Goal: Task Accomplishment & Management: Manage account settings

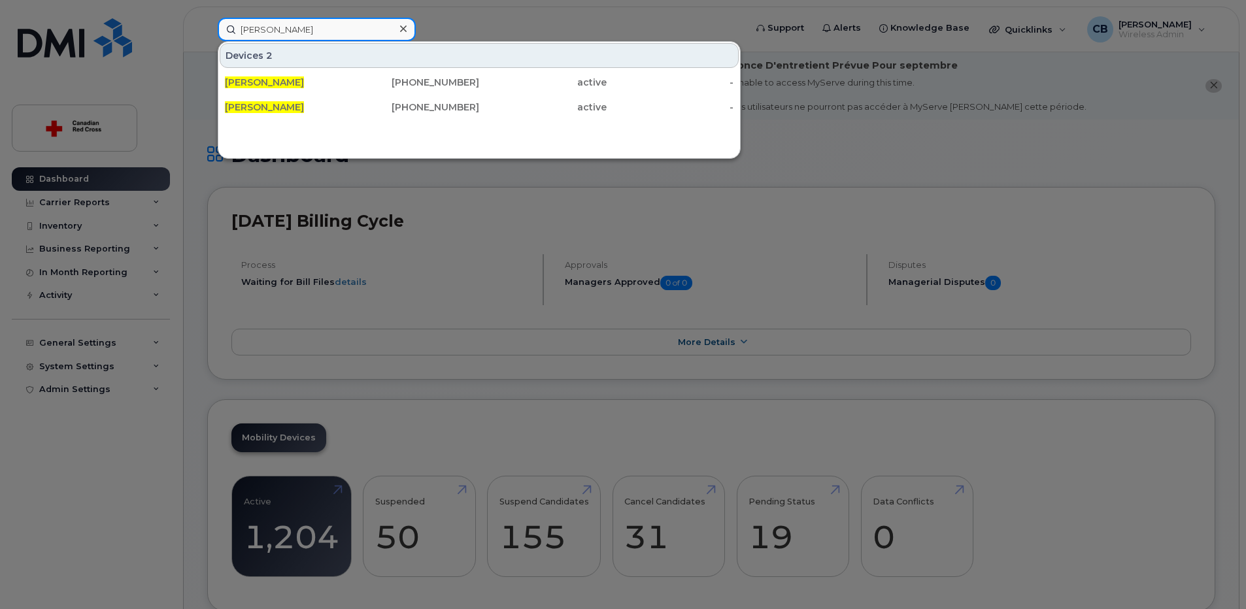
drag, startPoint x: 320, startPoint y: 28, endPoint x: 221, endPoint y: 27, distance: 98.7
click at [221, 27] on input "[PERSON_NAME]" at bounding box center [317, 30] width 198 height 24
paste input "3064915699"
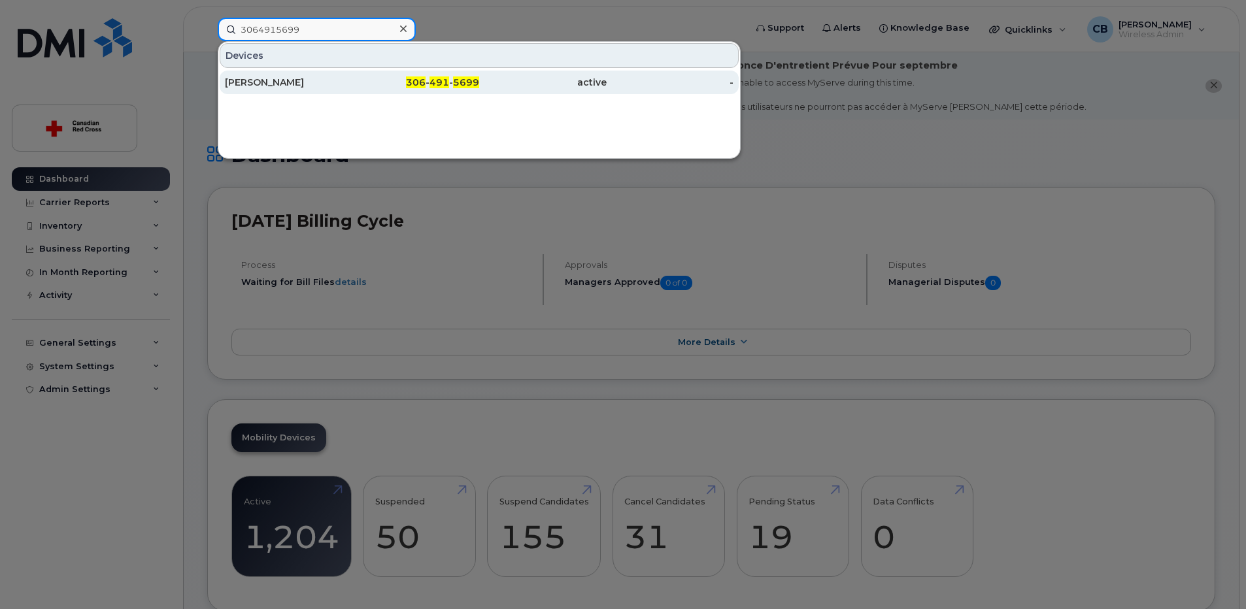
type input "3064915699"
click at [273, 84] on div "[PERSON_NAME]" at bounding box center [289, 82] width 128 height 13
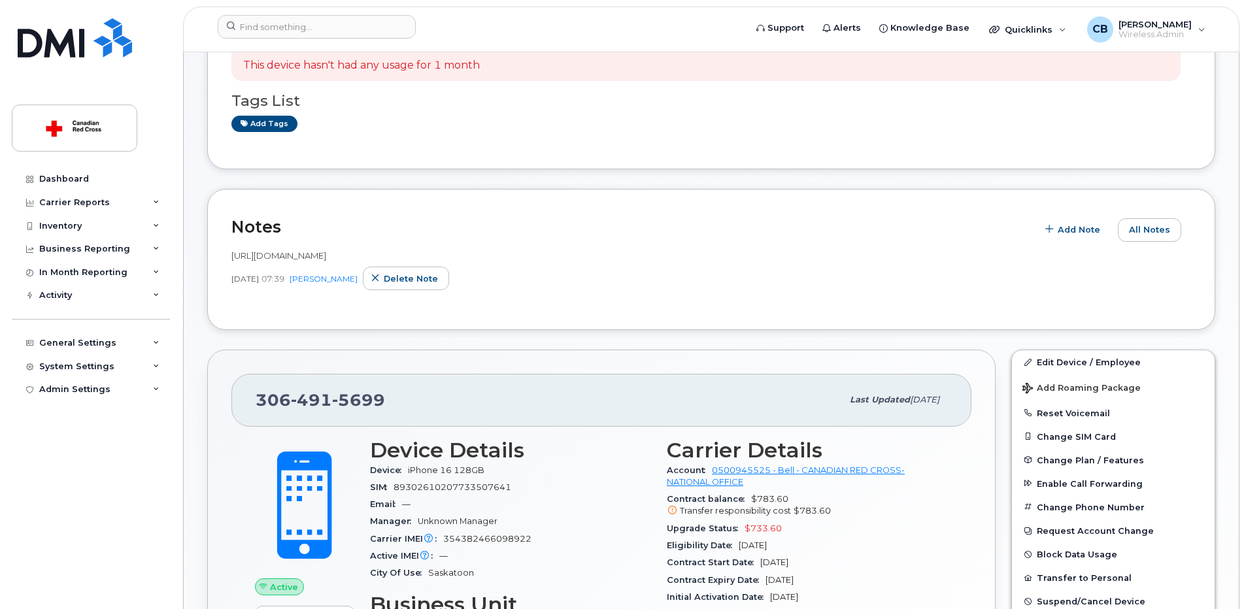
scroll to position [327, 0]
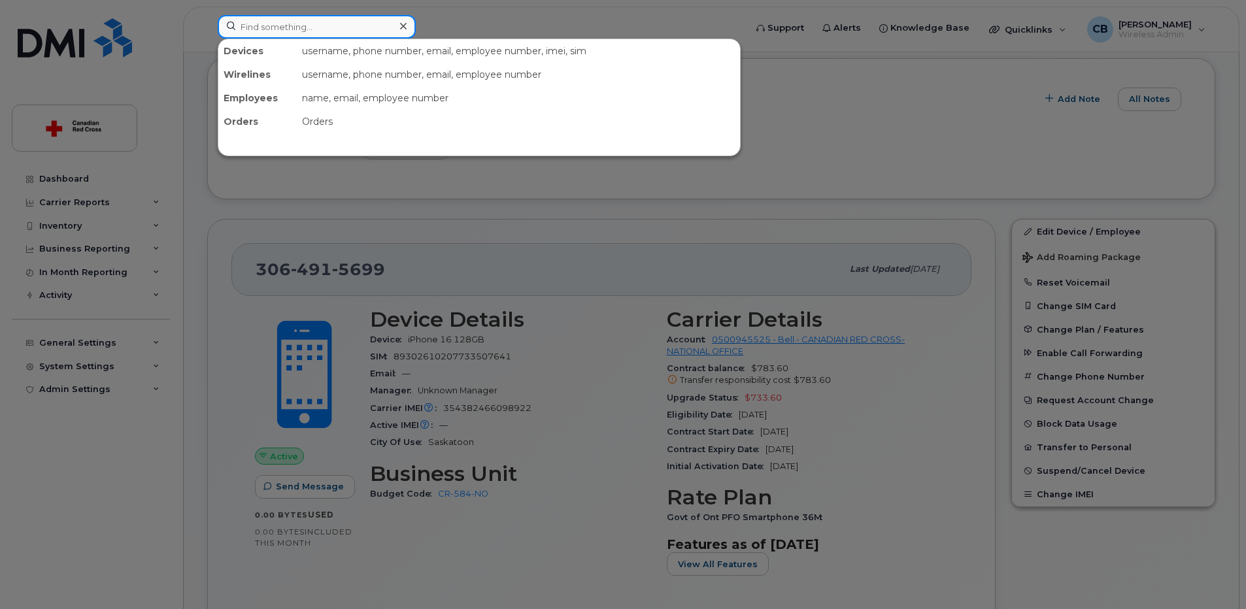
click at [326, 27] on input at bounding box center [317, 27] width 198 height 24
paste input "3062039766"
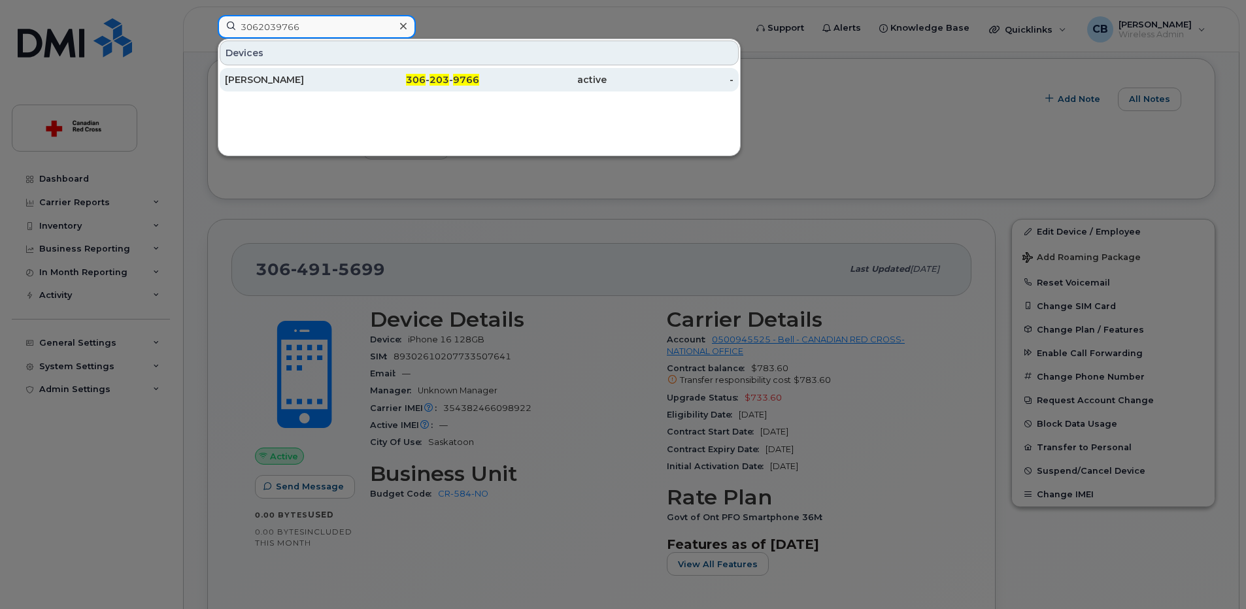
type input "3062039766"
click at [262, 83] on div "[PERSON_NAME]" at bounding box center [289, 79] width 128 height 13
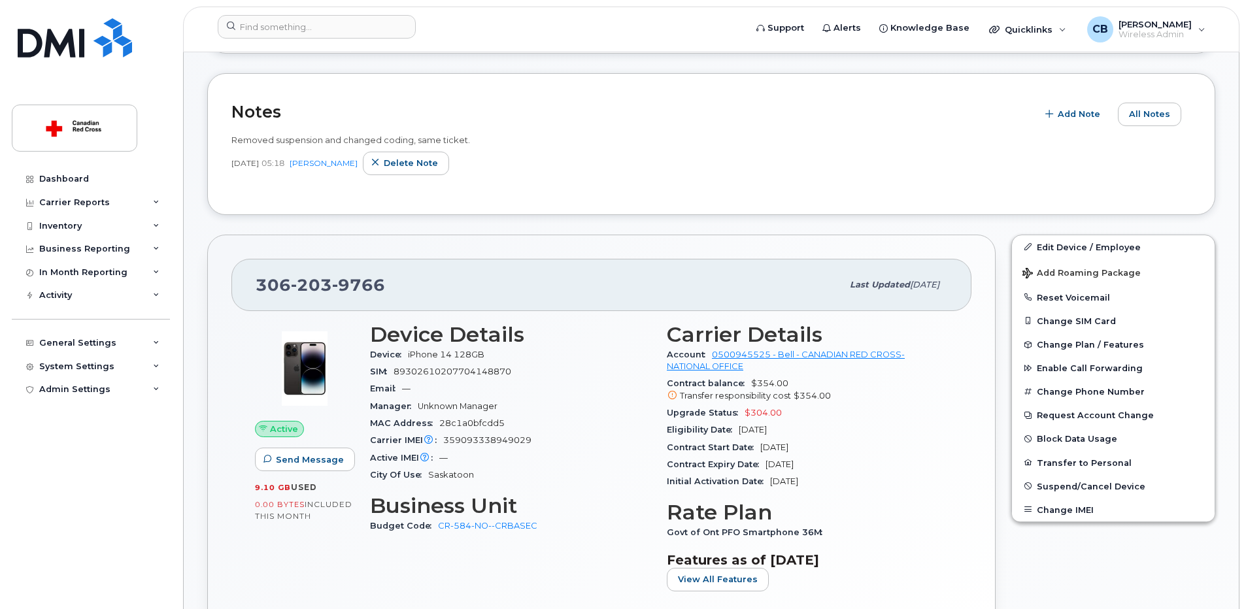
scroll to position [392, 0]
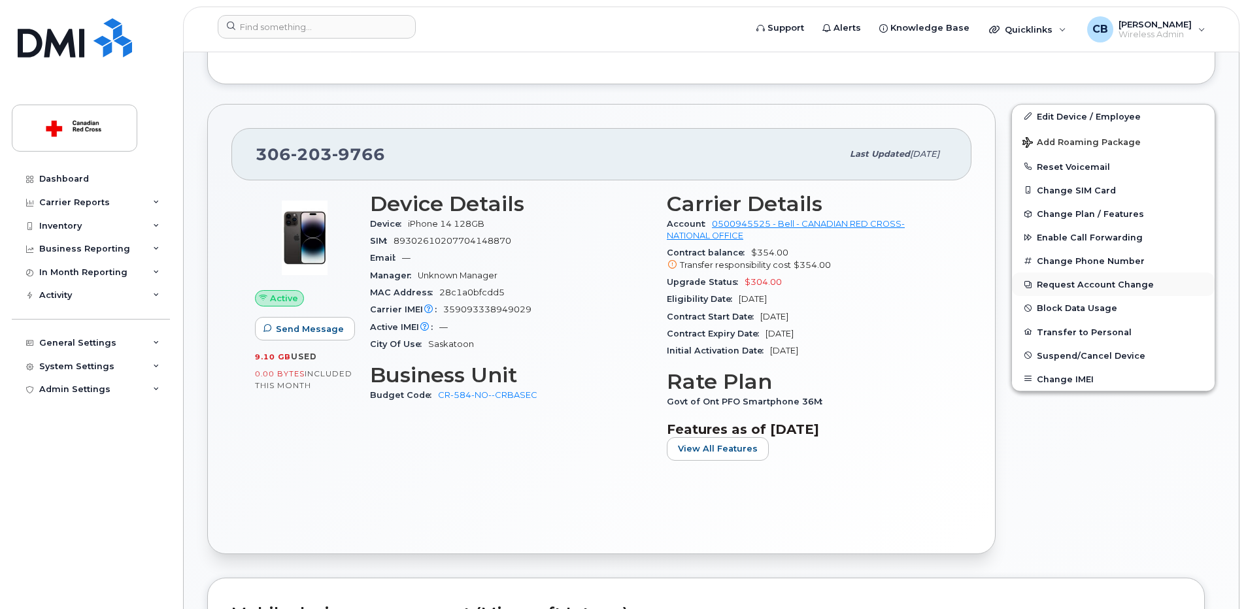
click at [1059, 284] on button "Request Account Change" at bounding box center [1113, 285] width 203 height 24
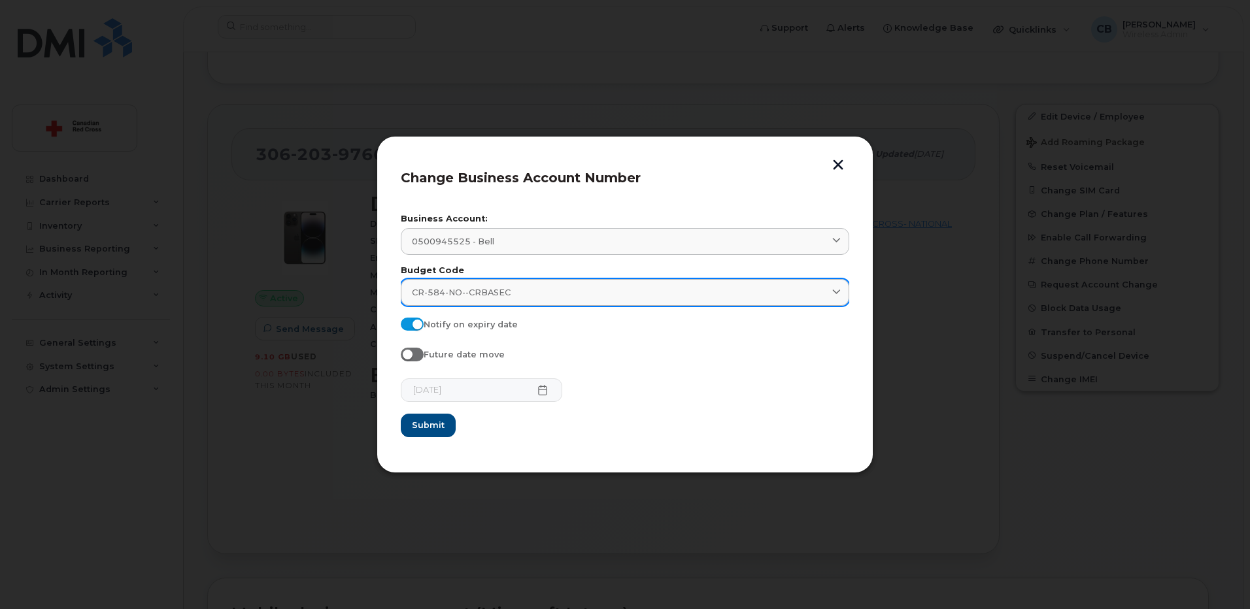
click at [522, 290] on div "CR-584-NO--CRBASEC" at bounding box center [625, 292] width 426 height 12
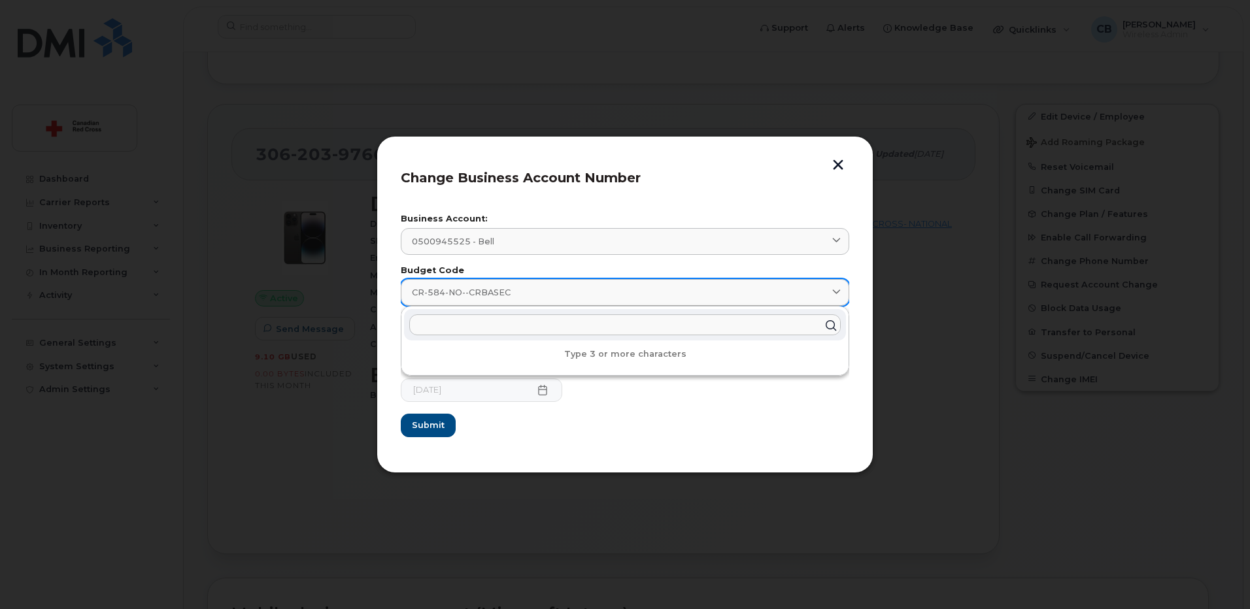
paste input "CR-584-NO"
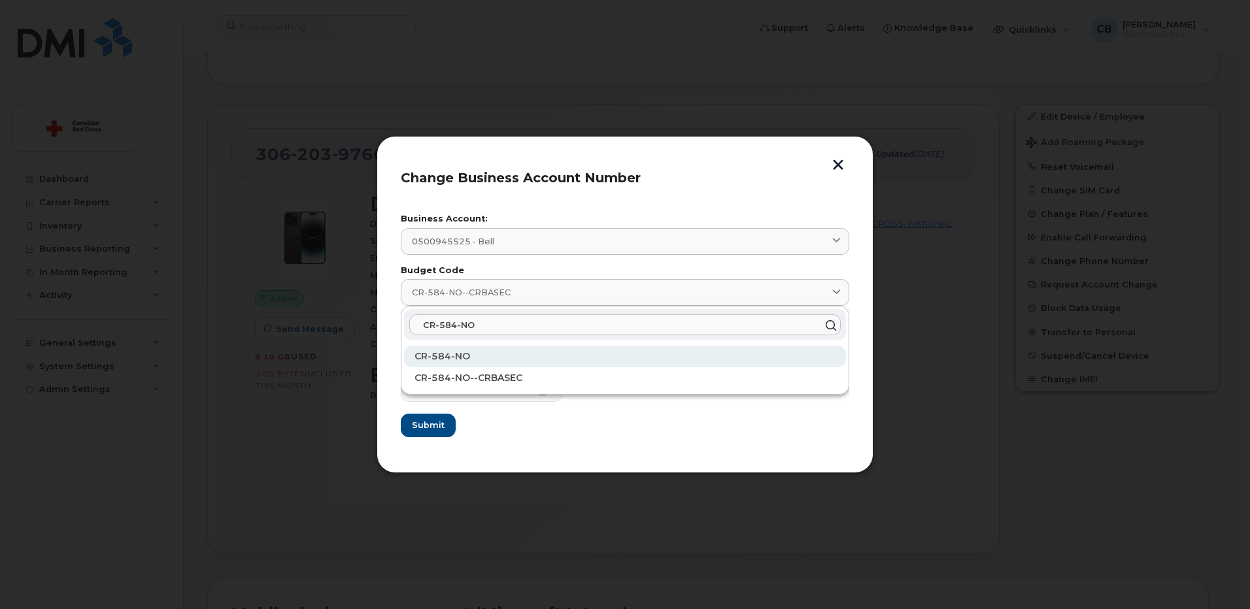
type input "CR-584-NO"
click at [453, 355] on span "CR-584-NO" at bounding box center [443, 357] width 56 height 12
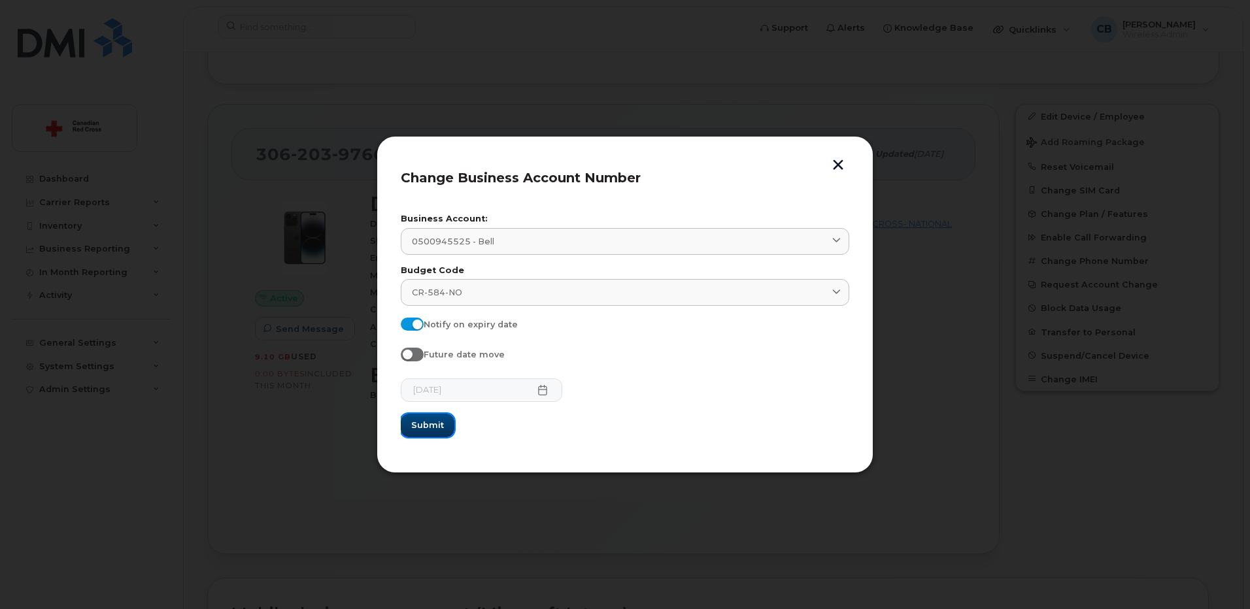
click at [428, 428] on span "Submit" at bounding box center [427, 425] width 33 height 12
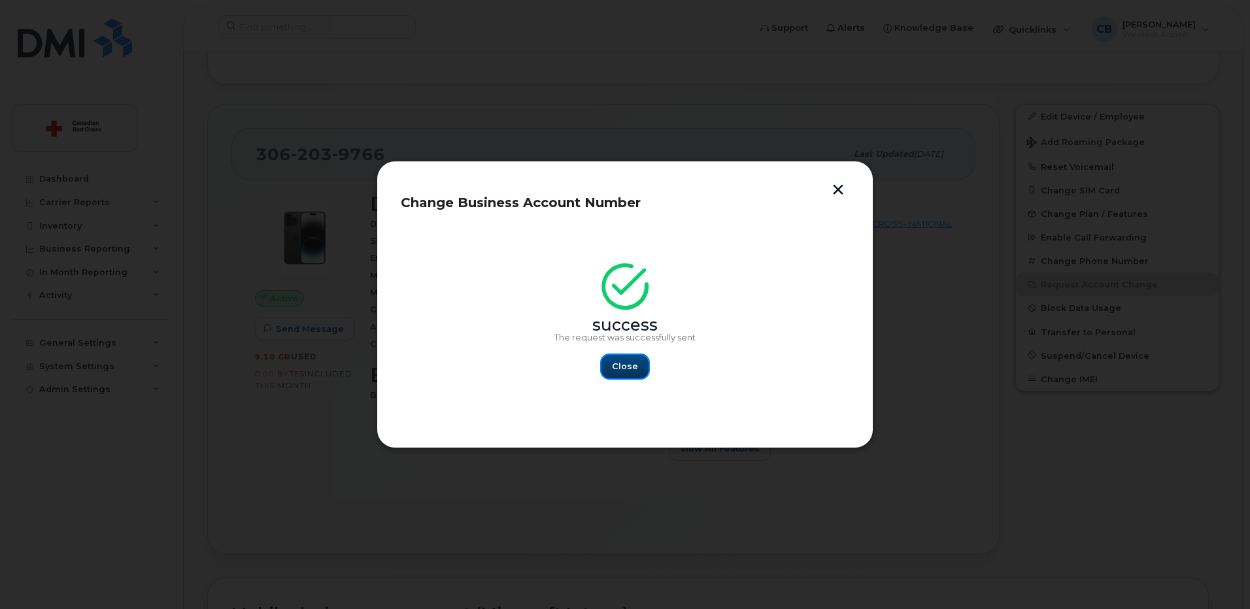
click at [615, 365] on span "Close" at bounding box center [625, 366] width 26 height 12
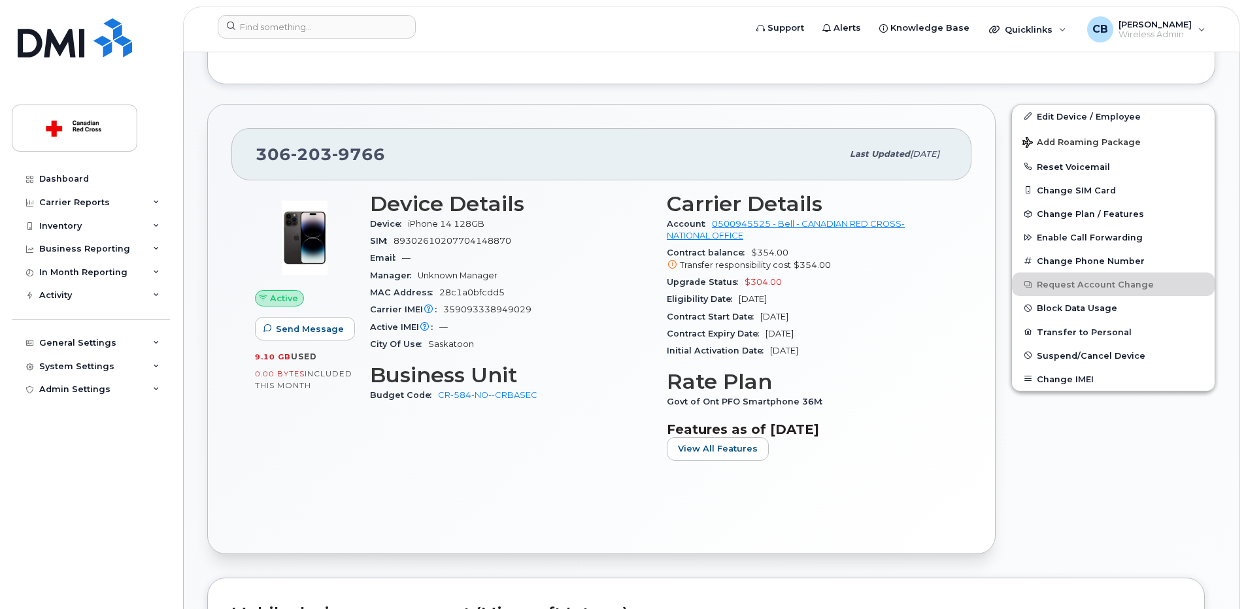
scroll to position [262, 0]
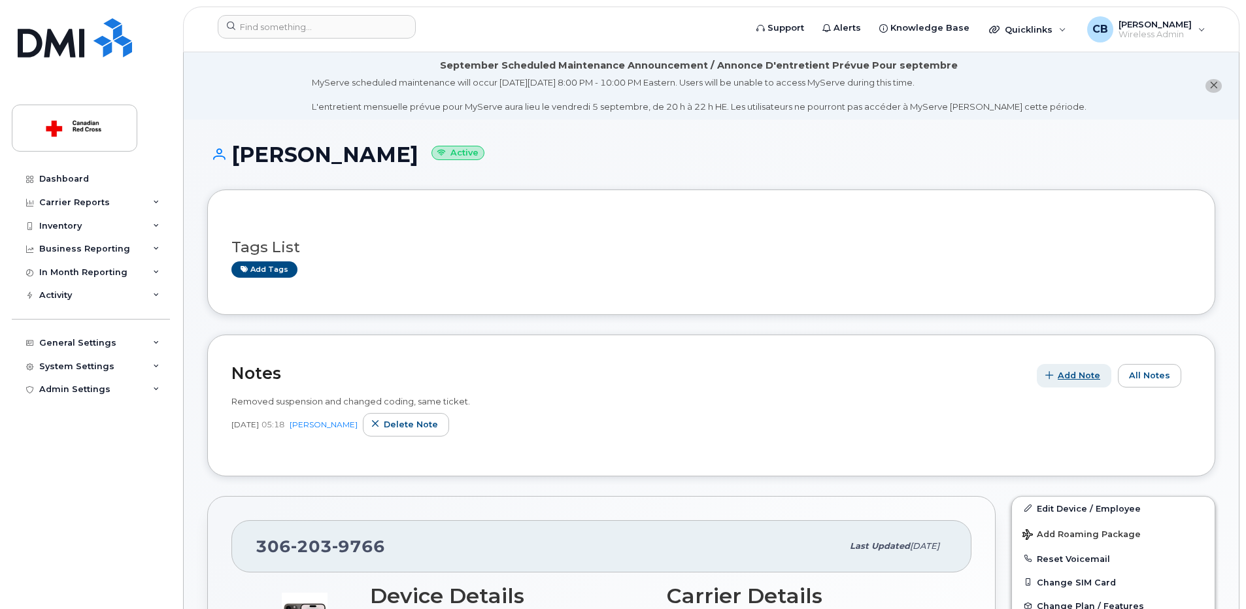
click at [1076, 377] on span "Add Note" at bounding box center [1079, 375] width 43 height 12
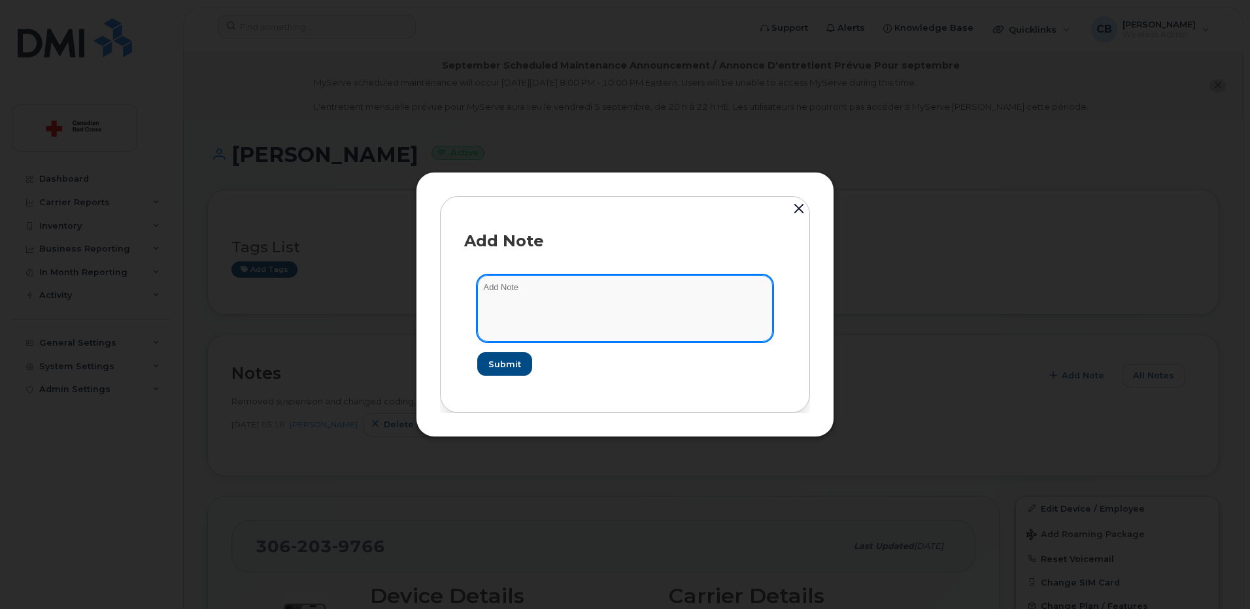
click at [590, 301] on textarea at bounding box center [625, 308] width 296 height 67
paste textarea "https://crcssupport.atlassian.net/browse/IS-164284"
type textarea "[URL][DOMAIN_NAME] Asked to have Budget Code changed."
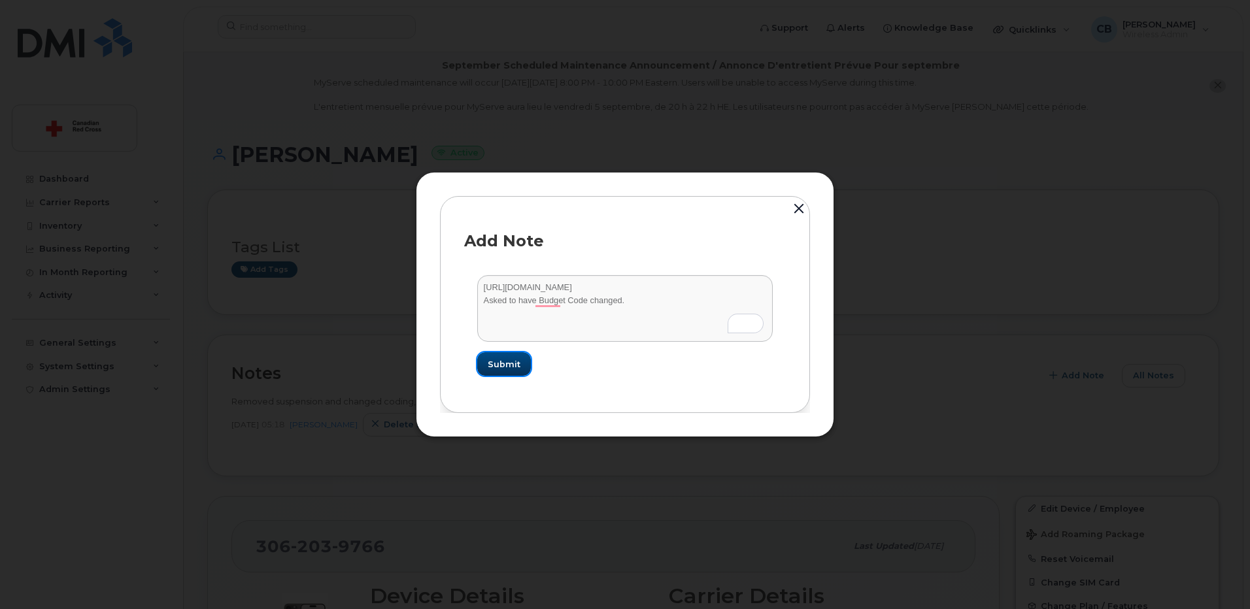
click at [509, 360] on span "Submit" at bounding box center [504, 364] width 33 height 12
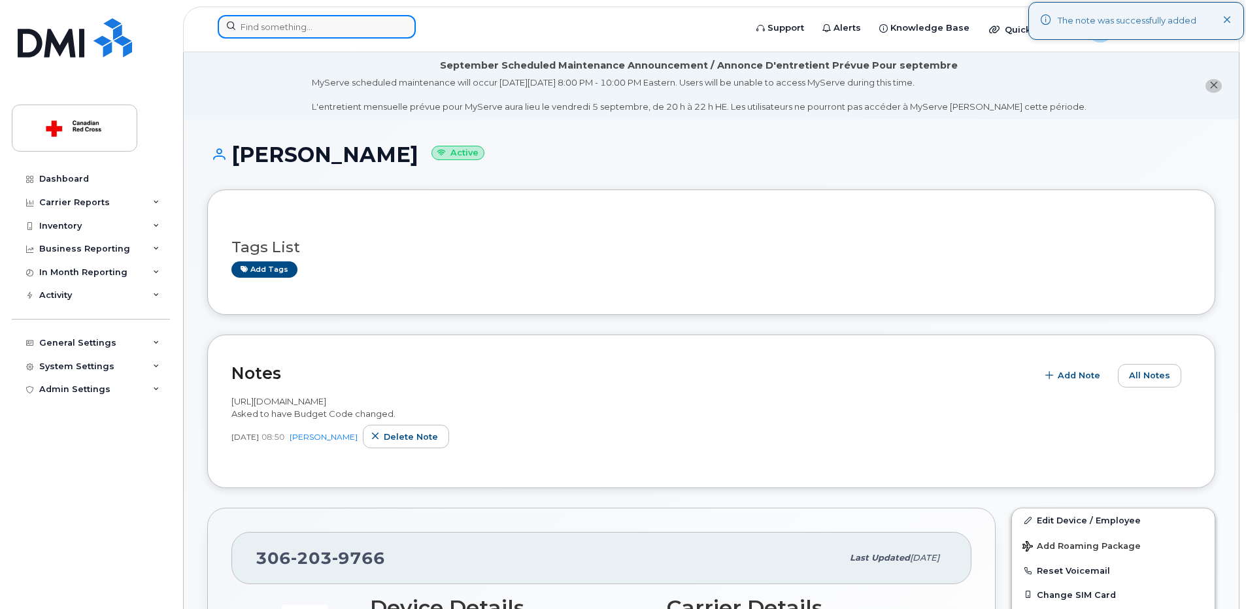
click at [333, 27] on input at bounding box center [317, 27] width 198 height 24
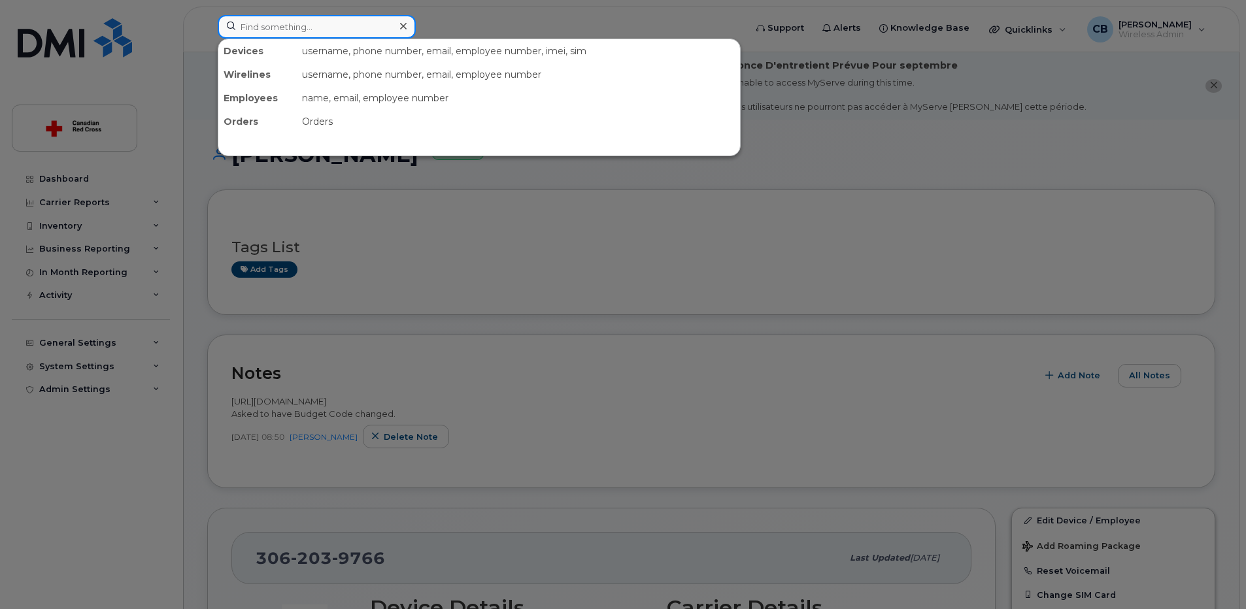
paste input "3064915699"
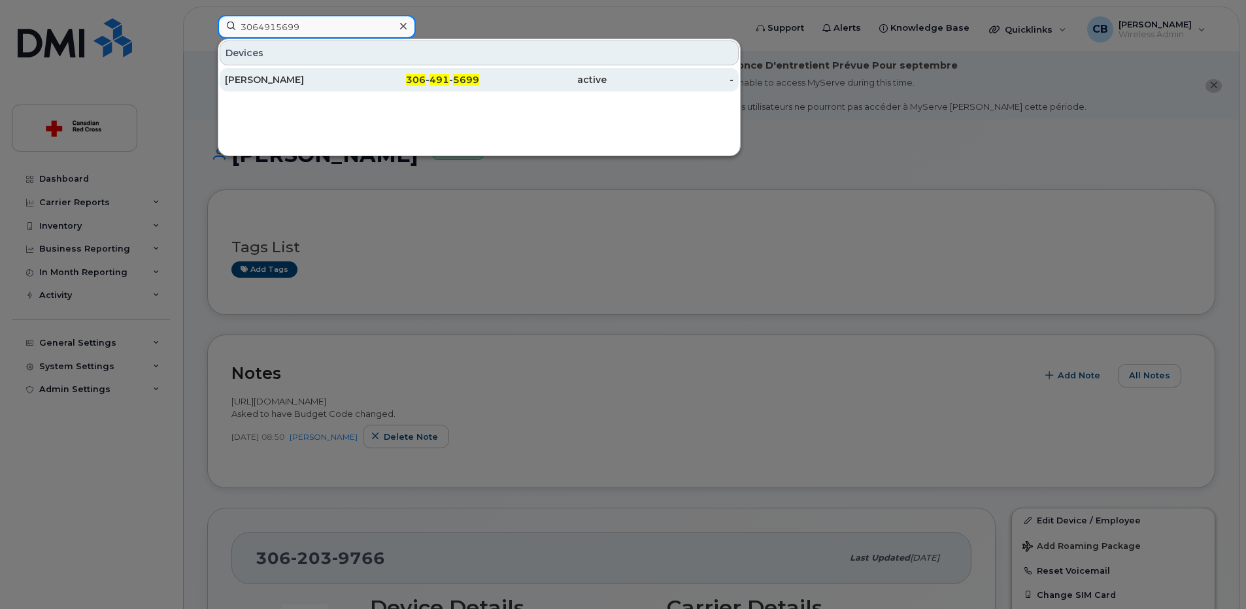
type input "3064915699"
drag, startPoint x: 284, startPoint y: 77, endPoint x: 278, endPoint y: 83, distance: 8.8
click at [284, 76] on div "[PERSON_NAME]" at bounding box center [289, 79] width 128 height 13
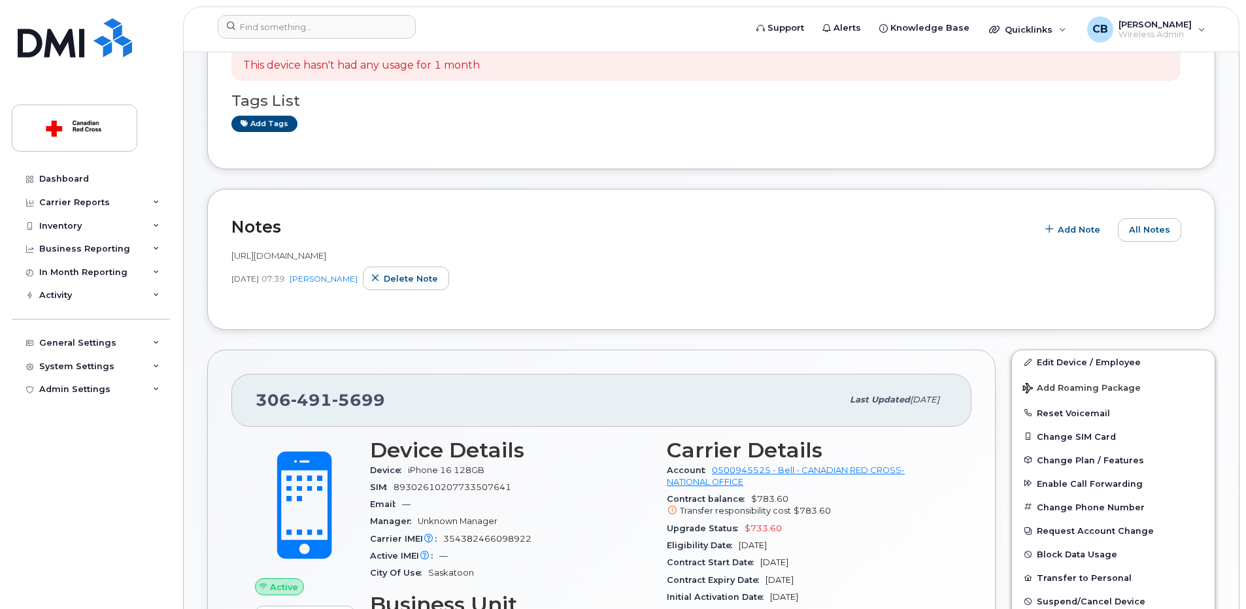
scroll to position [327, 0]
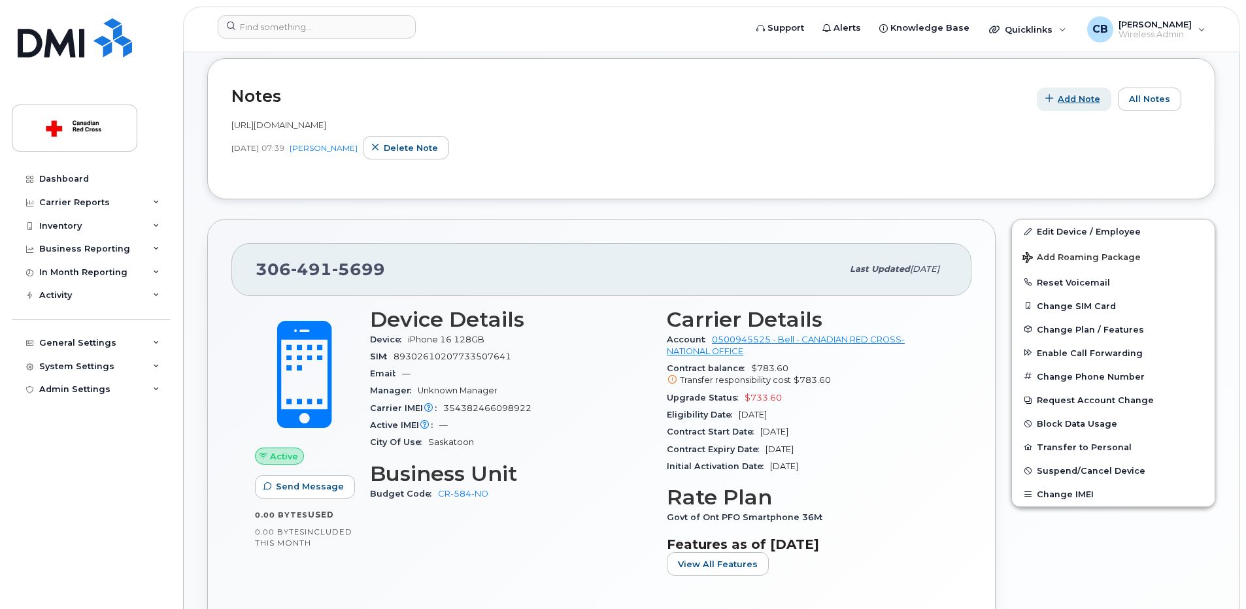
click at [1063, 97] on span "Add Note" at bounding box center [1079, 99] width 43 height 12
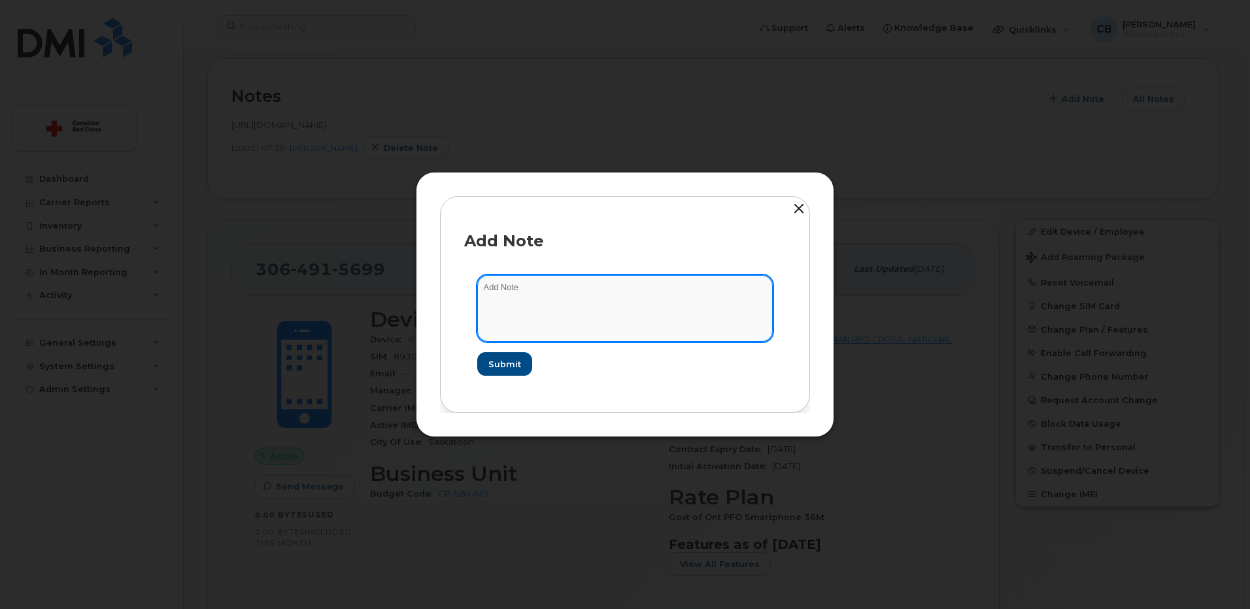
click at [570, 290] on textarea at bounding box center [625, 308] width 296 height 67
type textarea "Asked to have Budget Code changed"
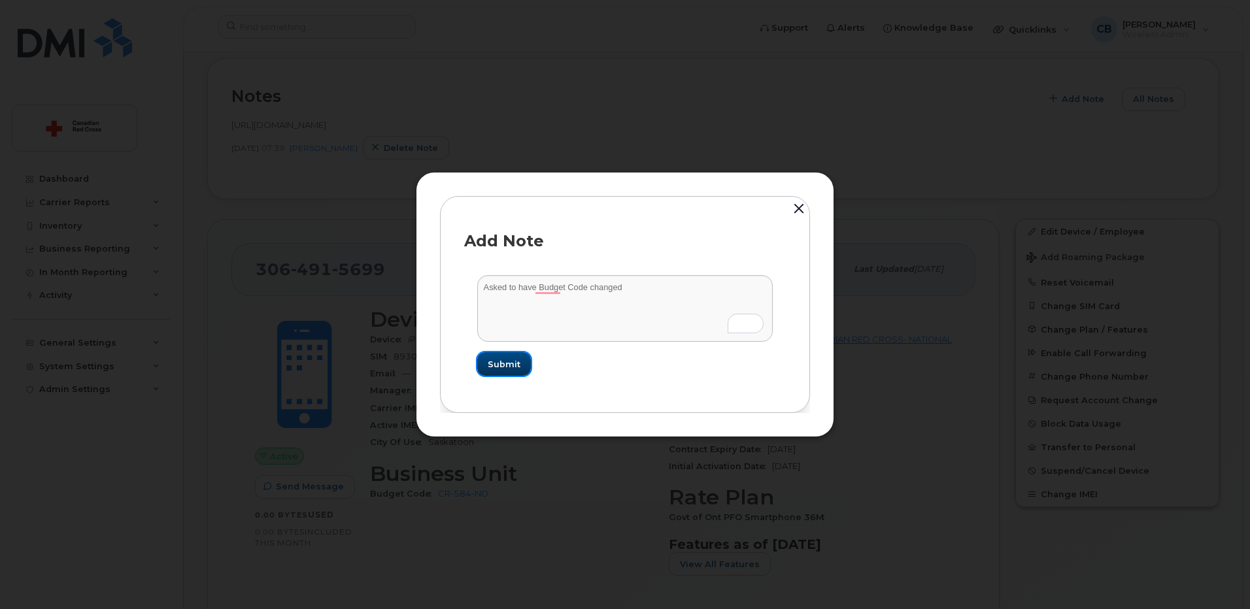
click at [502, 363] on span "Submit" at bounding box center [504, 364] width 33 height 12
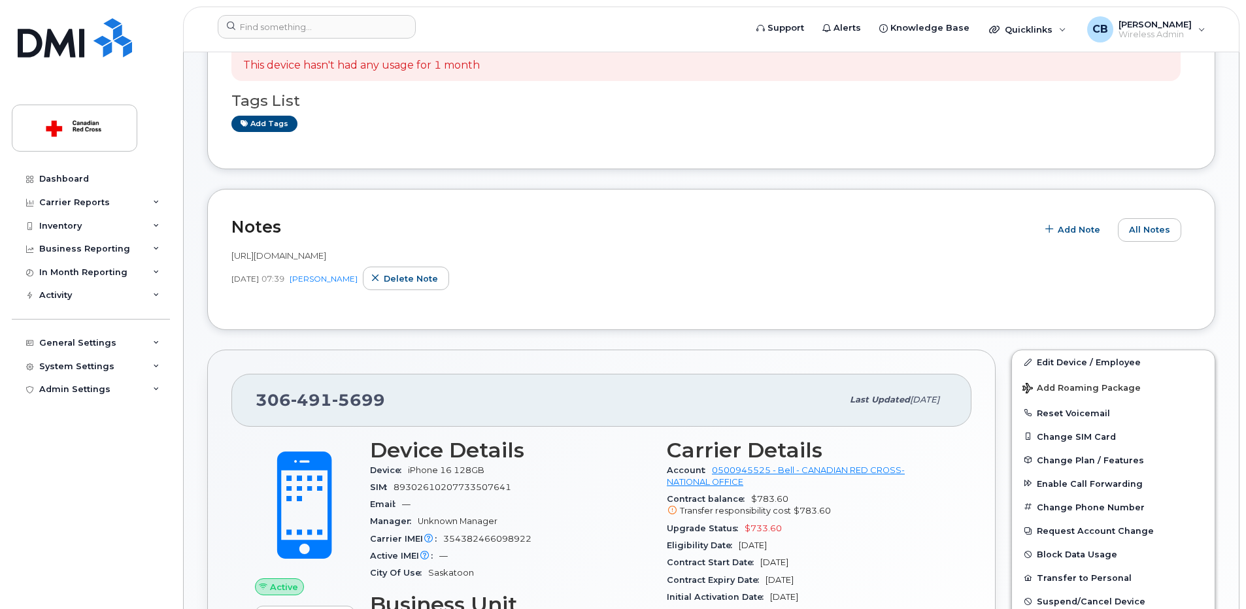
scroll to position [327, 0]
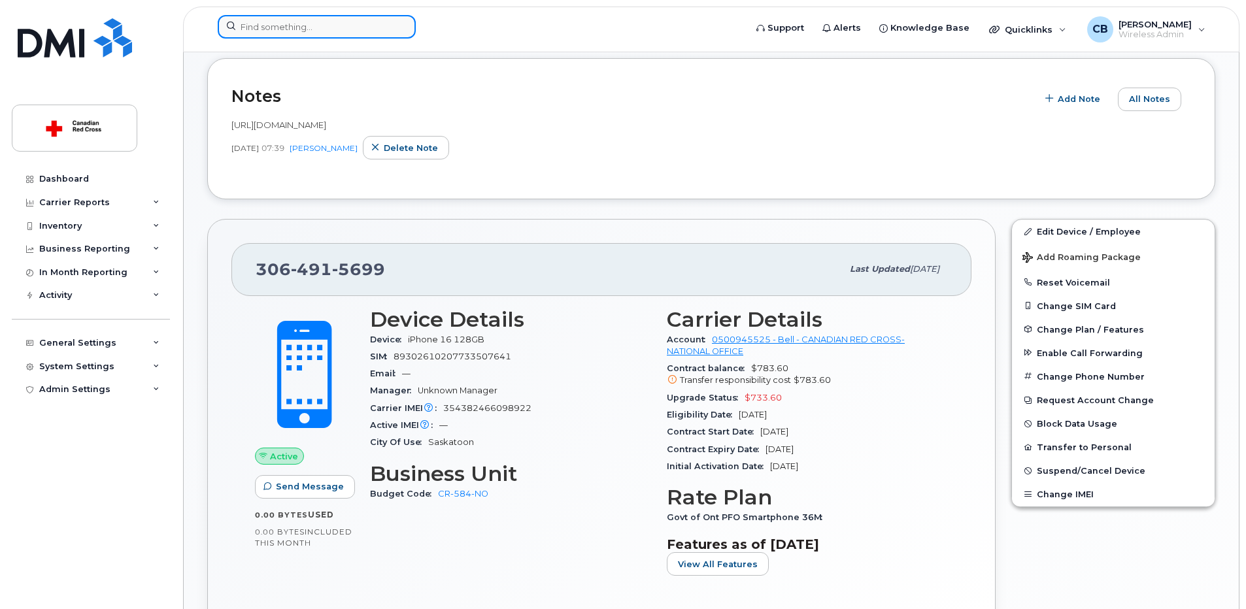
click at [317, 32] on input at bounding box center [317, 27] width 198 height 24
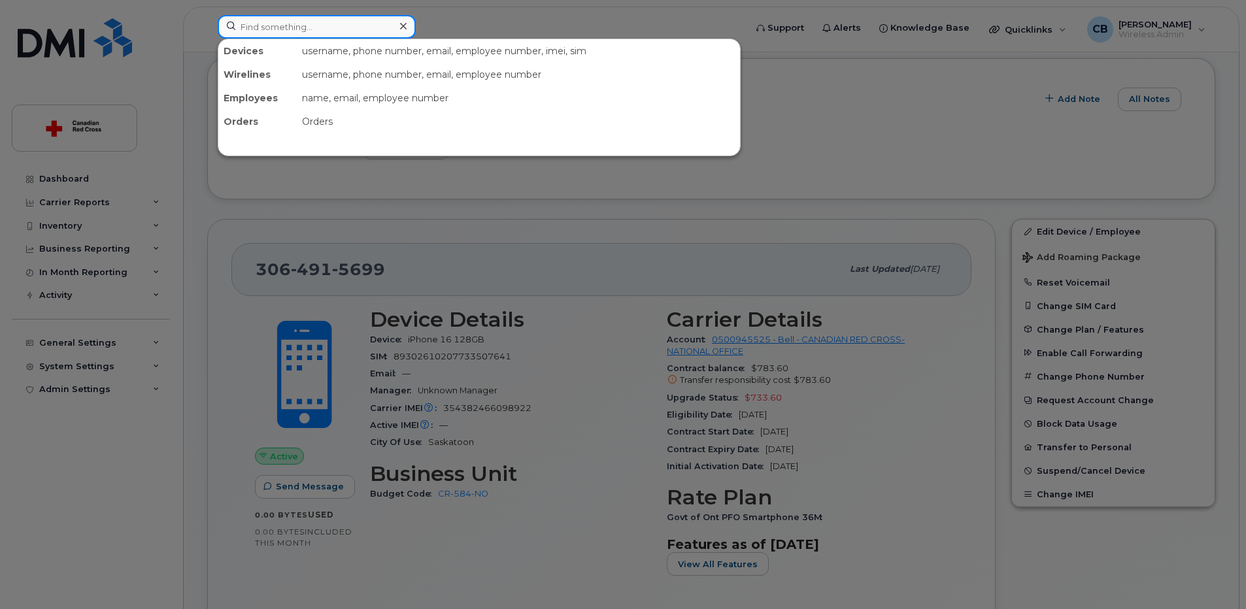
click at [273, 26] on input at bounding box center [317, 27] width 198 height 24
paste input "3062039766"
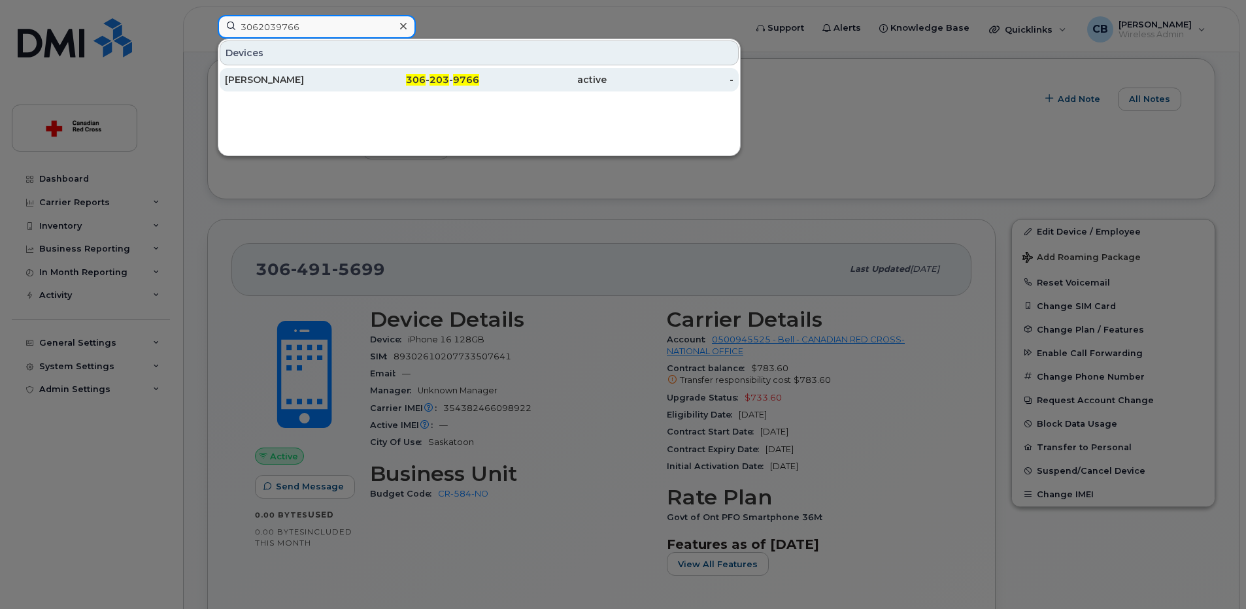
type input "3062039766"
click at [273, 79] on div "[PERSON_NAME]" at bounding box center [289, 79] width 128 height 13
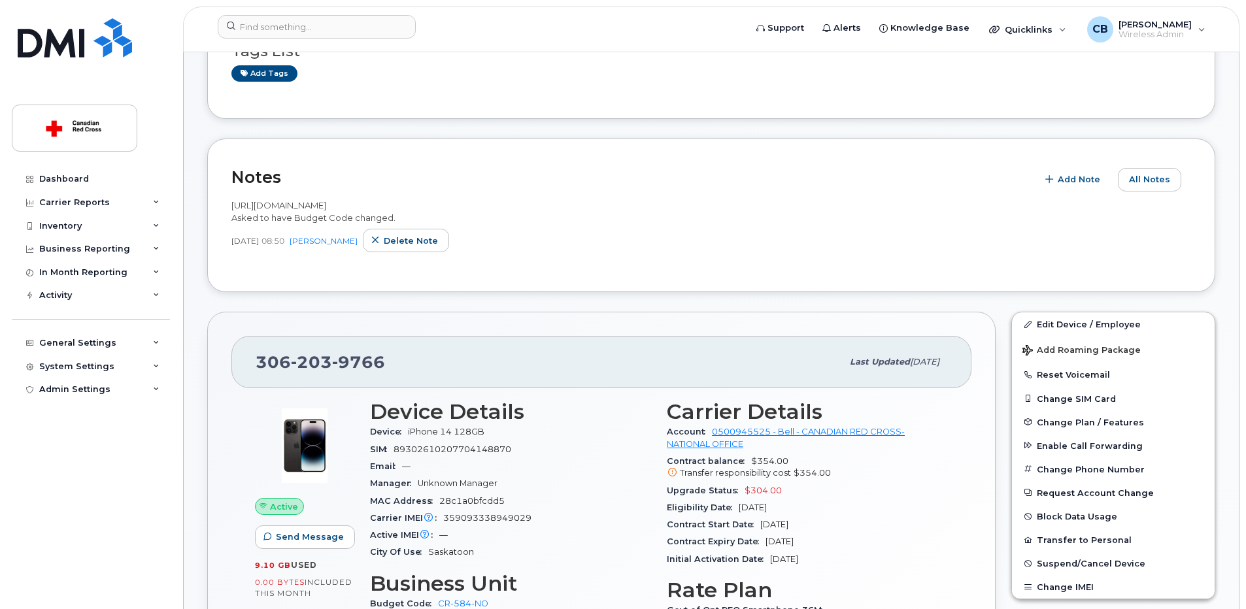
scroll to position [327, 0]
